Goal: Transaction & Acquisition: Book appointment/travel/reservation

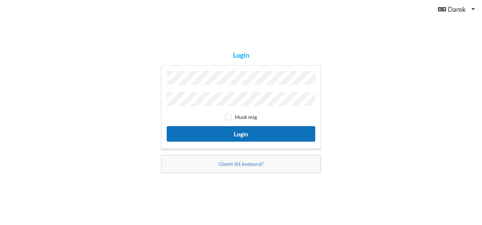
click at [248, 129] on button "Login" at bounding box center [241, 134] width 148 height 16
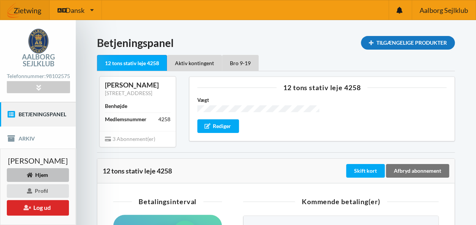
click at [421, 42] on div "Tilgængelige Produkter" at bounding box center [408, 43] width 94 height 14
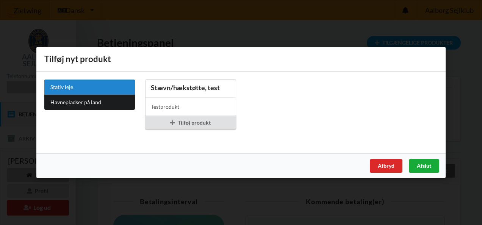
click at [422, 165] on div "Afslut" at bounding box center [423, 166] width 30 height 14
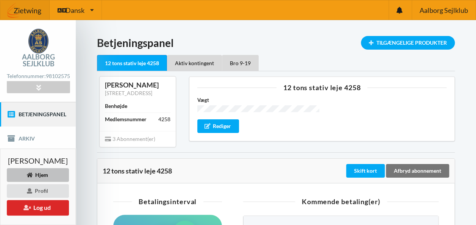
click at [56, 118] on link "Betjeningspanel" at bounding box center [38, 114] width 76 height 24
click at [40, 176] on div "Hjem" at bounding box center [38, 175] width 62 height 14
click at [42, 191] on div "Profil" at bounding box center [38, 191] width 62 height 14
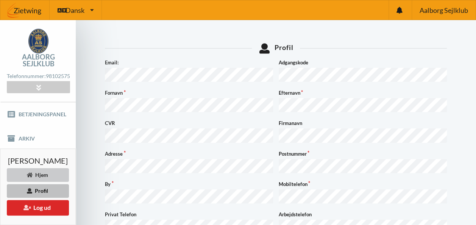
click at [42, 174] on div "Hjem" at bounding box center [38, 175] width 62 height 14
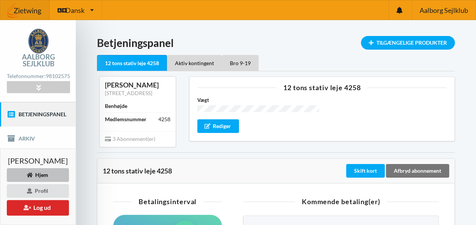
click at [39, 119] on link "Betjeningspanel" at bounding box center [38, 114] width 76 height 24
click at [11, 123] on link "Betjeningspanel" at bounding box center [38, 114] width 76 height 24
click at [12, 148] on div "[PERSON_NAME] Profil Log ud" at bounding box center [38, 186] width 76 height 76
click at [11, 115] on icon at bounding box center [11, 115] width 9 height 8
click at [411, 41] on div "Tilgængelige Produkter" at bounding box center [408, 43] width 94 height 14
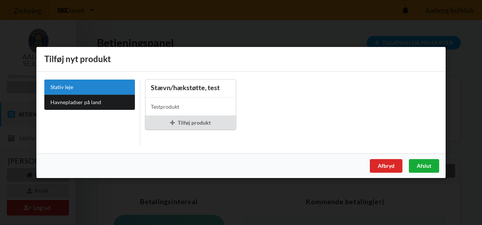
click at [421, 164] on div "Afslut" at bounding box center [423, 166] width 30 height 14
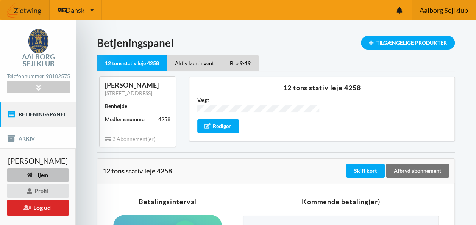
click at [433, 11] on span "Aalborg Sejlklub" at bounding box center [443, 10] width 48 height 7
click at [35, 90] on icon at bounding box center [38, 87] width 9 height 6
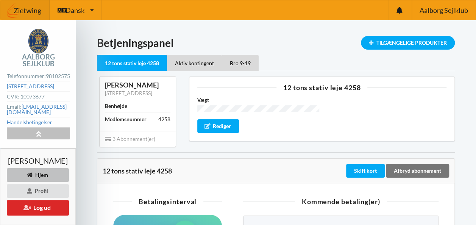
click at [39, 139] on div at bounding box center [38, 134] width 63 height 12
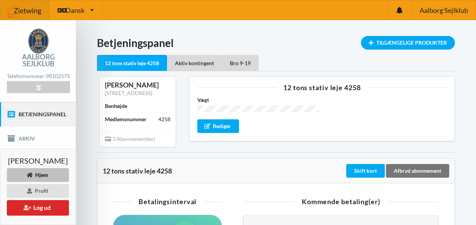
click at [12, 118] on icon at bounding box center [11, 115] width 9 height 8
click at [40, 114] on link "Betjeningspanel" at bounding box center [38, 114] width 76 height 24
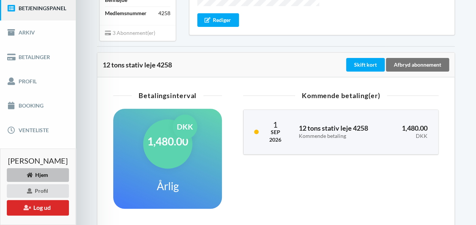
scroll to position [121, 0]
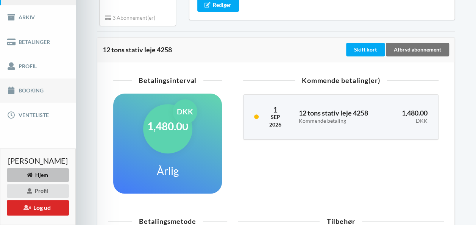
click at [35, 99] on link "Booking" at bounding box center [38, 90] width 76 height 24
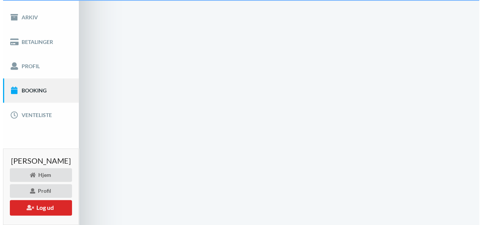
scroll to position [28, 0]
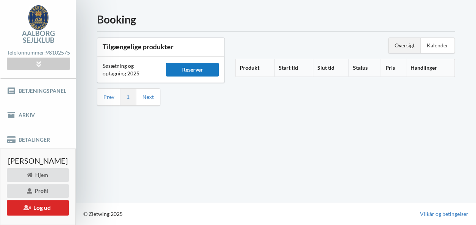
click at [192, 65] on div "Reserver" at bounding box center [192, 70] width 53 height 14
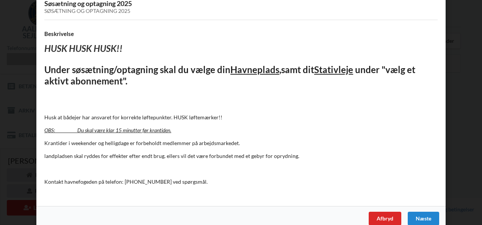
scroll to position [65, 0]
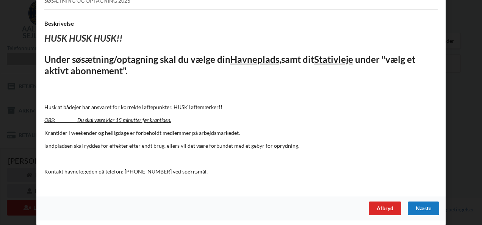
click at [419, 208] on div "Næste" at bounding box center [422, 208] width 31 height 14
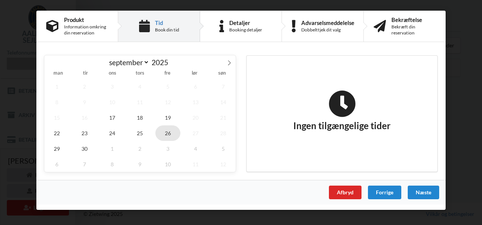
click at [168, 132] on span "26" at bounding box center [167, 133] width 25 height 16
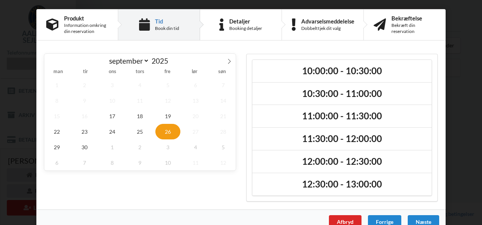
scroll to position [0, 0]
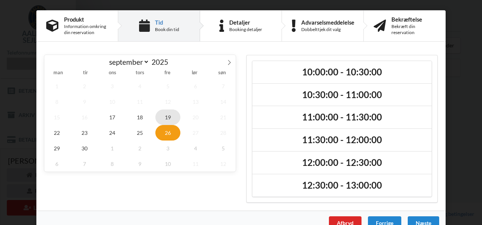
click at [166, 117] on span "19" at bounding box center [167, 117] width 25 height 16
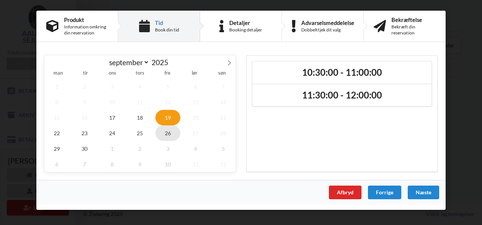
click at [167, 131] on span "26" at bounding box center [167, 133] width 25 height 16
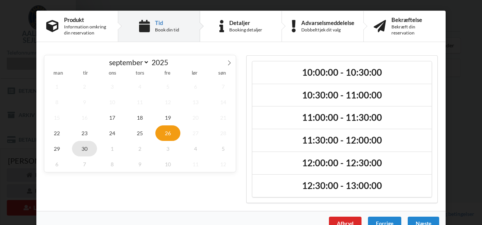
click at [78, 147] on span "30" at bounding box center [84, 149] width 25 height 16
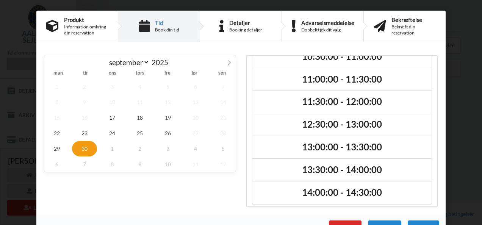
scroll to position [17, 0]
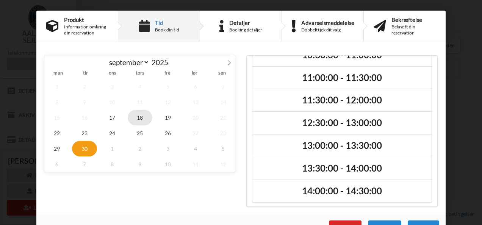
click at [138, 115] on span "18" at bounding box center [140, 118] width 25 height 16
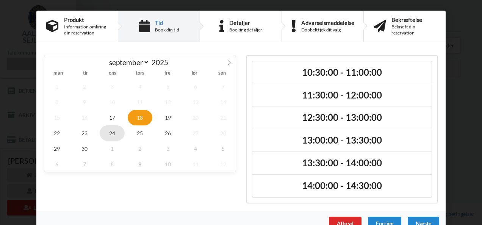
click at [111, 131] on span "24" at bounding box center [112, 133] width 25 height 16
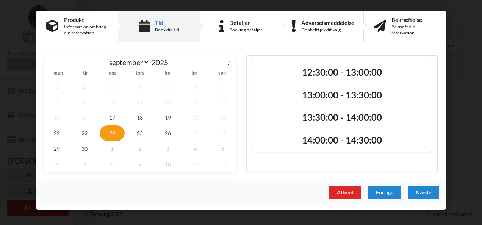
click at [111, 131] on span "24" at bounding box center [112, 133] width 25 height 16
click at [151, 128] on div "1 2 3 4 5 6 7 8 9 10 11 12 13 14 15 16 17 18 19 20 21 22 23 24 25 26 27 28 29 3…" at bounding box center [139, 125] width 191 height 93
click at [141, 129] on span "25" at bounding box center [140, 133] width 25 height 16
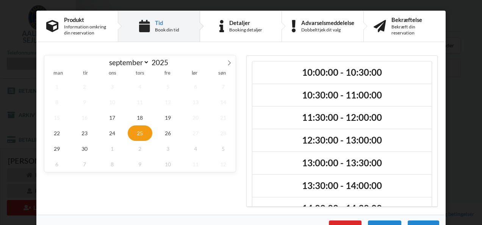
scroll to position [17, 0]
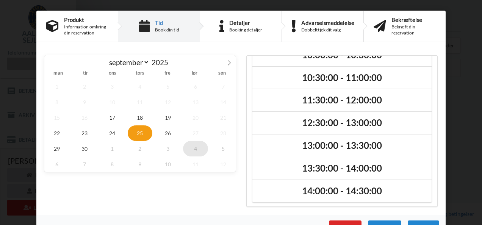
click at [194, 147] on span "4" at bounding box center [195, 149] width 25 height 16
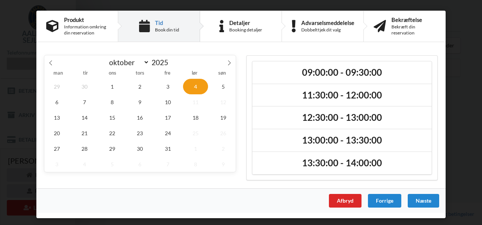
scroll to position [0, 0]
click at [52, 67] on span at bounding box center [50, 61] width 13 height 13
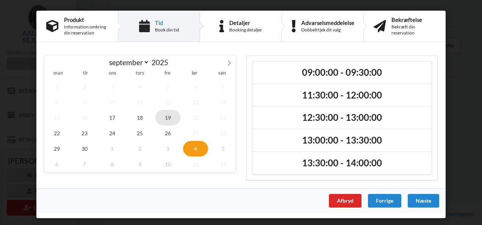
click at [168, 118] on span "19" at bounding box center [167, 118] width 25 height 16
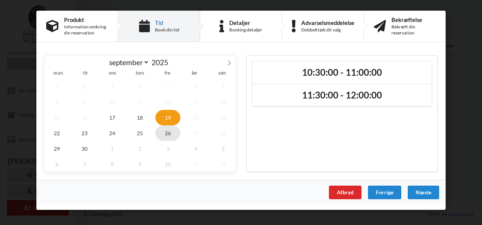
click at [166, 136] on span "26" at bounding box center [167, 133] width 25 height 16
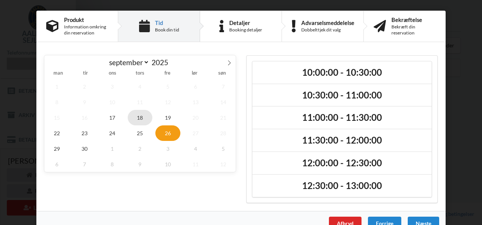
click at [137, 115] on span "18" at bounding box center [140, 118] width 25 height 16
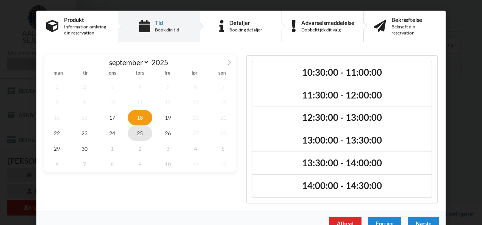
click at [137, 128] on span "25" at bounding box center [140, 133] width 25 height 16
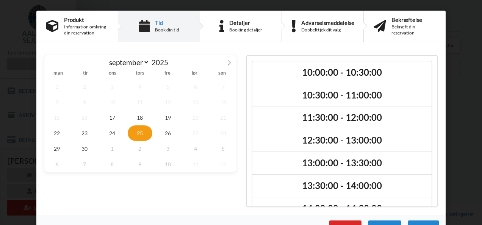
click at [435, 150] on div "10:00:00 - 10:30:00 10:30:00 - 11:00:00 11:30:00 - 12:00:00 12:30:00 - 13:00:00…" at bounding box center [342, 131] width 202 height 162
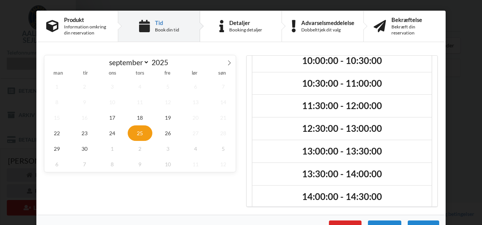
scroll to position [17, 0]
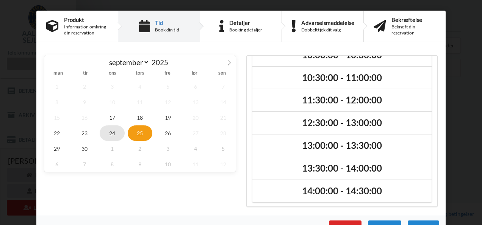
click at [113, 132] on span "24" at bounding box center [112, 133] width 25 height 16
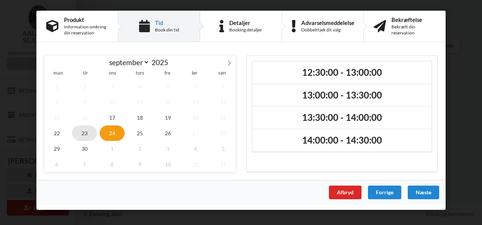
click at [85, 129] on span "23" at bounding box center [84, 133] width 25 height 16
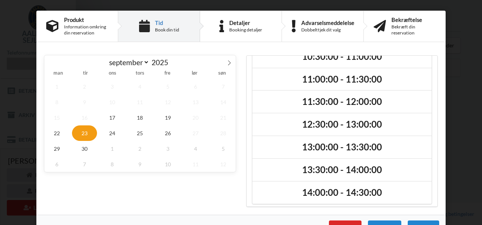
scroll to position [17, 0]
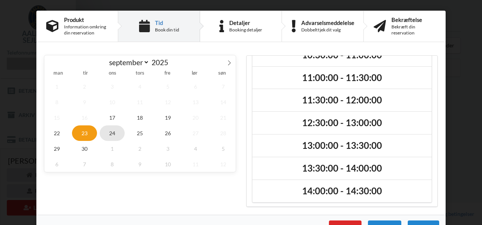
click at [113, 133] on span "24" at bounding box center [112, 133] width 25 height 16
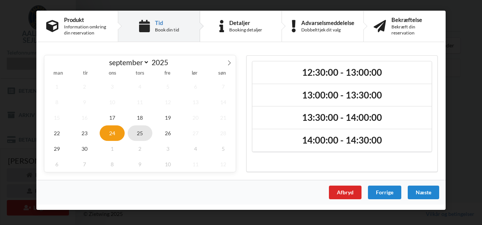
click at [142, 133] on span "25" at bounding box center [140, 133] width 25 height 16
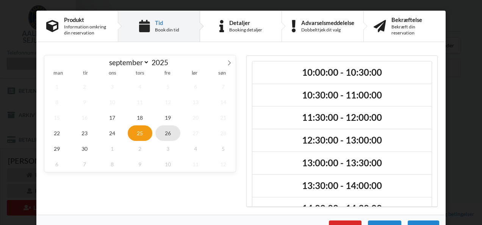
click at [170, 133] on span "26" at bounding box center [167, 133] width 25 height 16
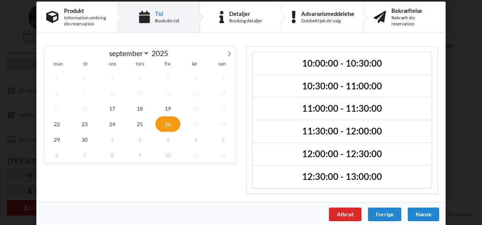
scroll to position [14, 0]
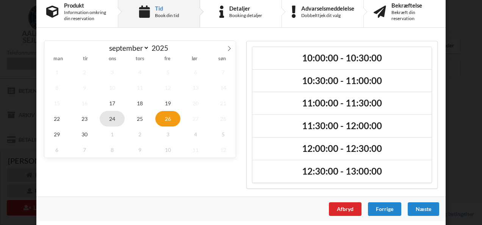
click at [110, 118] on span "24" at bounding box center [112, 119] width 25 height 16
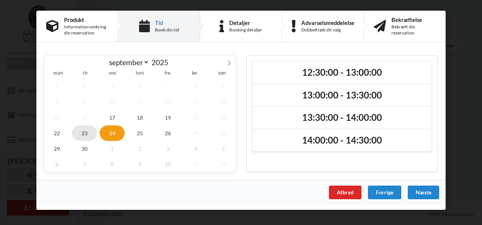
click at [88, 132] on span "23" at bounding box center [84, 133] width 25 height 16
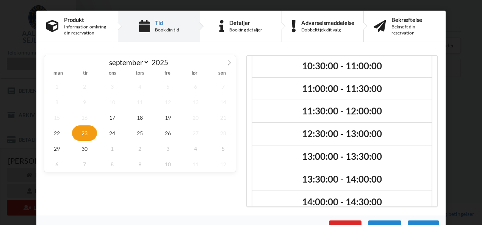
scroll to position [17, 0]
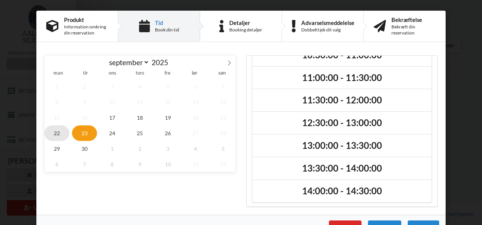
click at [55, 133] on span "22" at bounding box center [56, 133] width 25 height 16
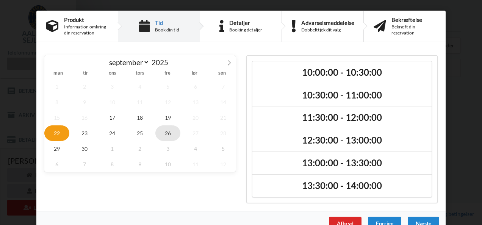
click at [165, 131] on span "26" at bounding box center [167, 133] width 25 height 16
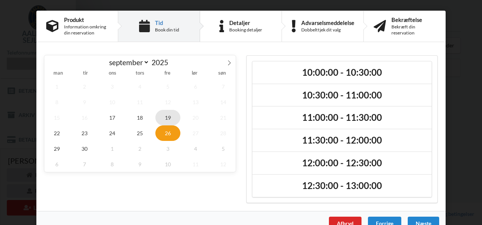
click at [165, 117] on span "19" at bounding box center [167, 118] width 25 height 16
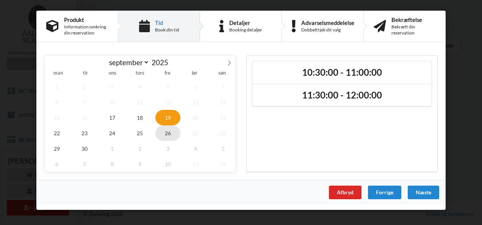
click at [168, 133] on span "26" at bounding box center [167, 133] width 25 height 16
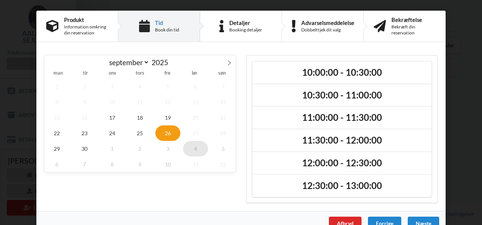
click at [192, 149] on span "4" at bounding box center [195, 149] width 25 height 16
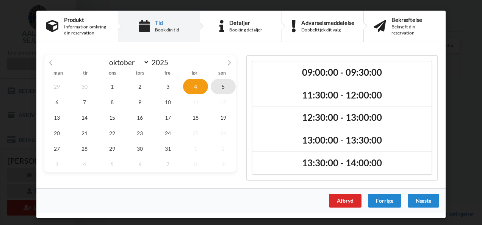
click at [222, 87] on span "5" at bounding box center [222, 87] width 25 height 16
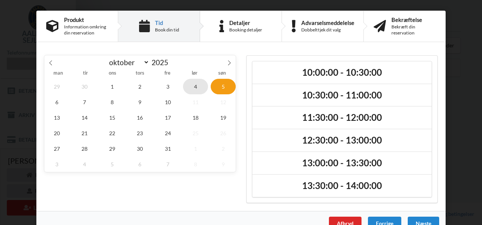
click at [192, 90] on span "4" at bounding box center [195, 87] width 25 height 16
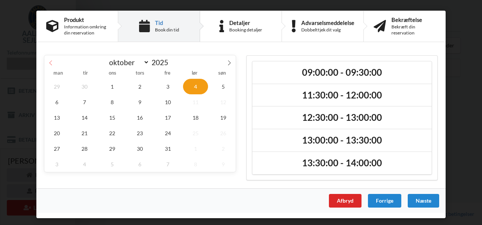
click at [50, 67] on span at bounding box center [50, 61] width 13 height 13
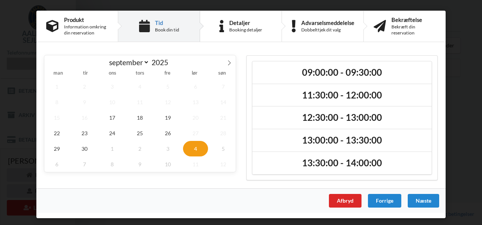
select select "8"
click at [83, 148] on span "30" at bounding box center [84, 149] width 25 height 16
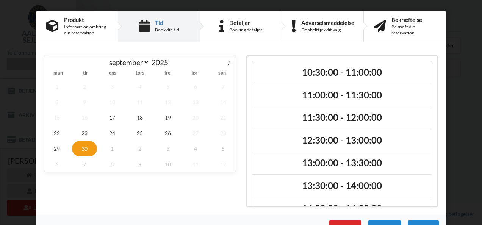
scroll to position [17, 0]
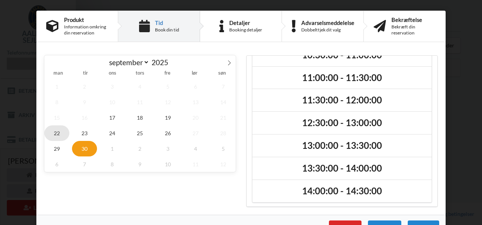
click at [50, 134] on span "22" at bounding box center [56, 133] width 25 height 16
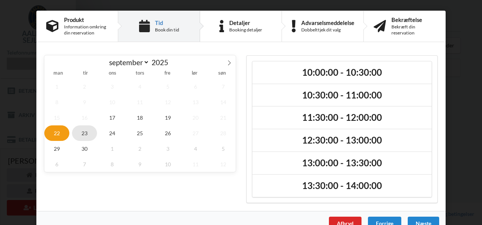
click at [83, 129] on span "23" at bounding box center [84, 133] width 25 height 16
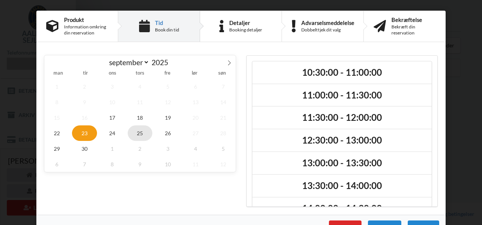
click at [137, 129] on span "25" at bounding box center [140, 133] width 25 height 16
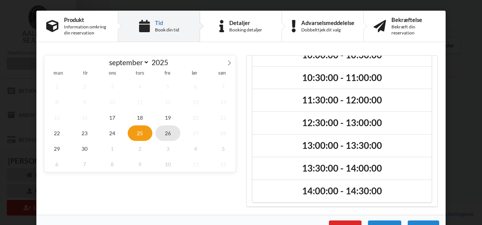
click at [166, 132] on span "26" at bounding box center [167, 133] width 25 height 16
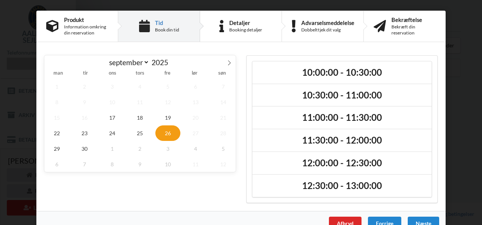
scroll to position [0, 0]
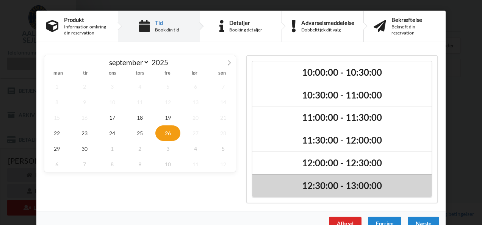
click at [371, 185] on h2 "12:30:00 - 13:00:00" at bounding box center [341, 186] width 168 height 12
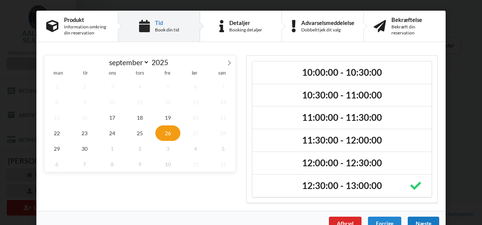
click at [421, 220] on div "Næste" at bounding box center [422, 224] width 31 height 14
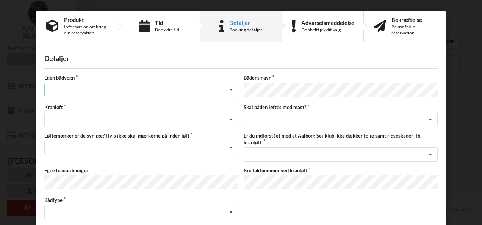
click at [234, 90] on icon at bounding box center [230, 90] width 11 height 14
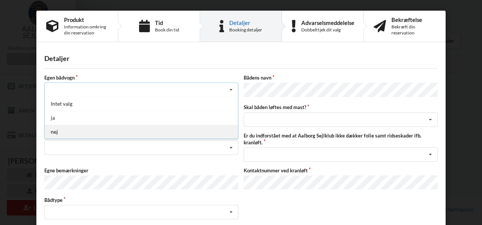
click at [207, 135] on div "nej" at bounding box center [141, 132] width 193 height 14
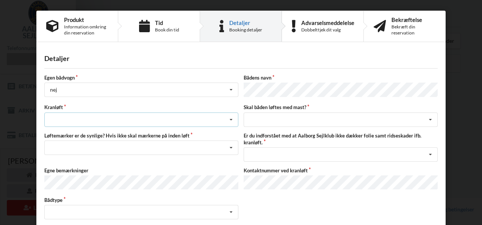
click at [229, 118] on icon at bounding box center [230, 120] width 11 height 14
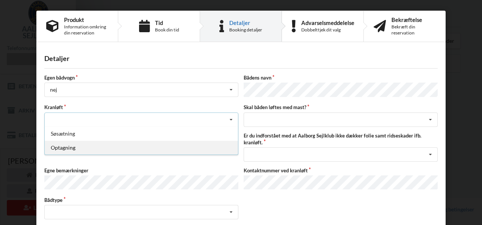
click at [215, 147] on div "Optagning" at bounding box center [141, 147] width 193 height 14
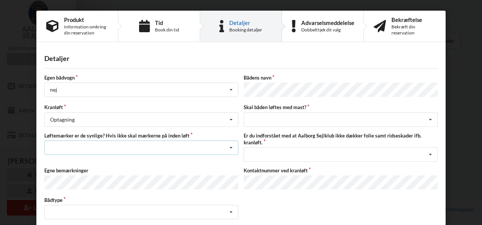
click at [229, 145] on icon at bounding box center [230, 148] width 11 height 14
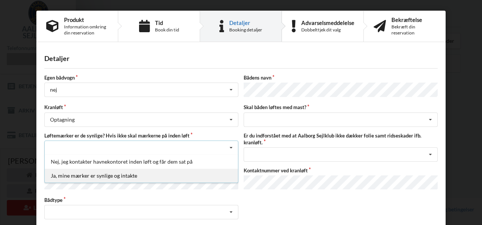
click at [209, 172] on div "Ja, mine mærker er synlige og intakte" at bounding box center [141, 175] width 193 height 14
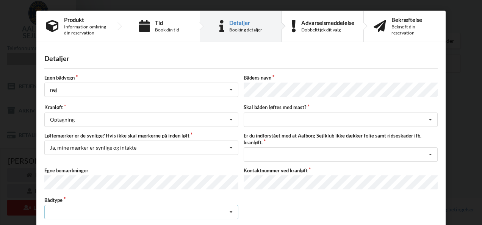
click at [231, 210] on icon at bounding box center [230, 212] width 11 height 14
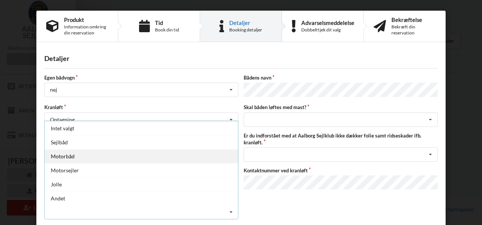
click at [217, 154] on div "Motorbåd" at bounding box center [141, 156] width 193 height 14
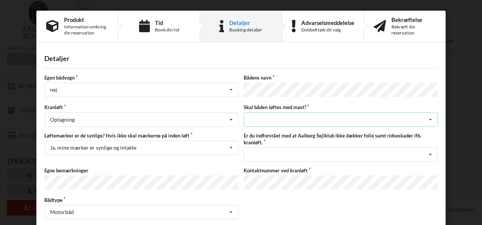
click at [428, 115] on icon at bounding box center [429, 120] width 11 height 14
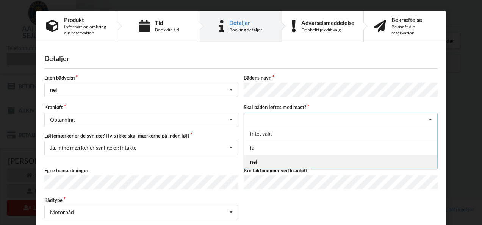
click at [413, 157] on div "nej" at bounding box center [340, 161] width 193 height 14
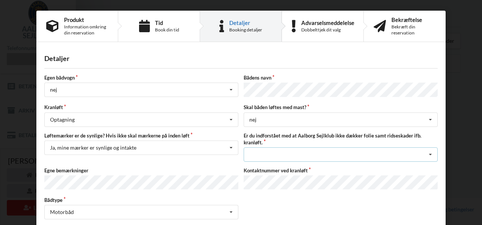
click at [429, 153] on icon at bounding box center [429, 155] width 11 height 14
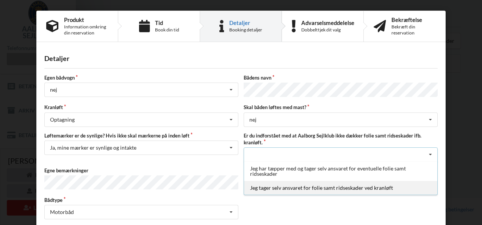
click at [391, 185] on div "Jeg tager selv ansvaret for folie samt ridseskader ved kranløft" at bounding box center [340, 188] width 193 height 14
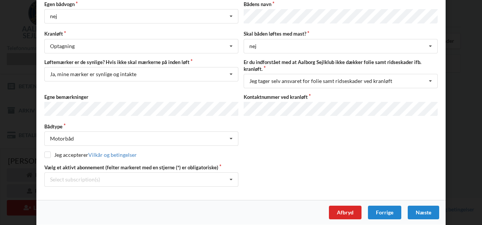
scroll to position [74, 0]
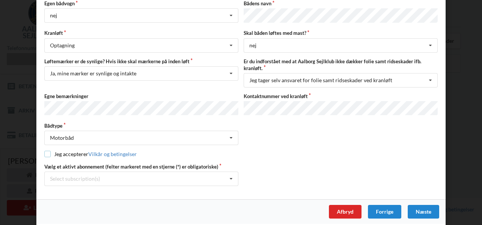
click at [47, 151] on input "checkbox" at bounding box center [47, 154] width 6 height 6
checkbox input "true"
click at [230, 173] on icon at bounding box center [230, 179] width 11 height 14
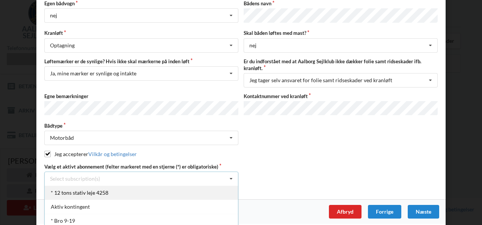
click at [215, 195] on div "* 12 tons stativ leje 4258" at bounding box center [141, 192] width 193 height 14
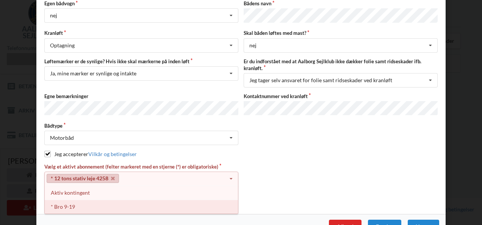
click at [198, 202] on div "* Bro 9-19" at bounding box center [141, 207] width 193 height 14
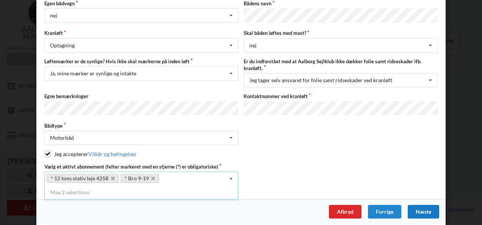
click at [417, 206] on div "Næste" at bounding box center [422, 212] width 31 height 14
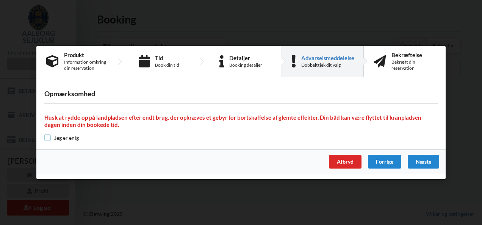
click at [48, 137] on input "checkbox" at bounding box center [47, 137] width 6 height 6
checkbox input "true"
click at [422, 163] on div "Næste" at bounding box center [422, 162] width 31 height 14
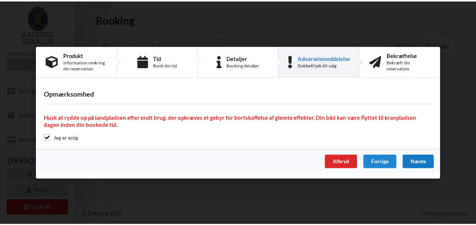
scroll to position [0, 0]
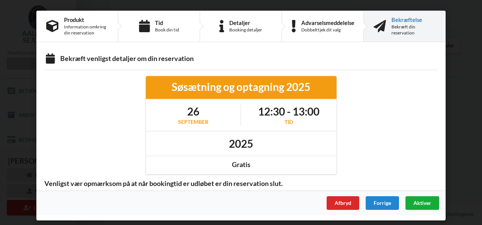
click at [422, 200] on span "Aktiver" at bounding box center [422, 203] width 18 height 6
